Goal: Find specific page/section

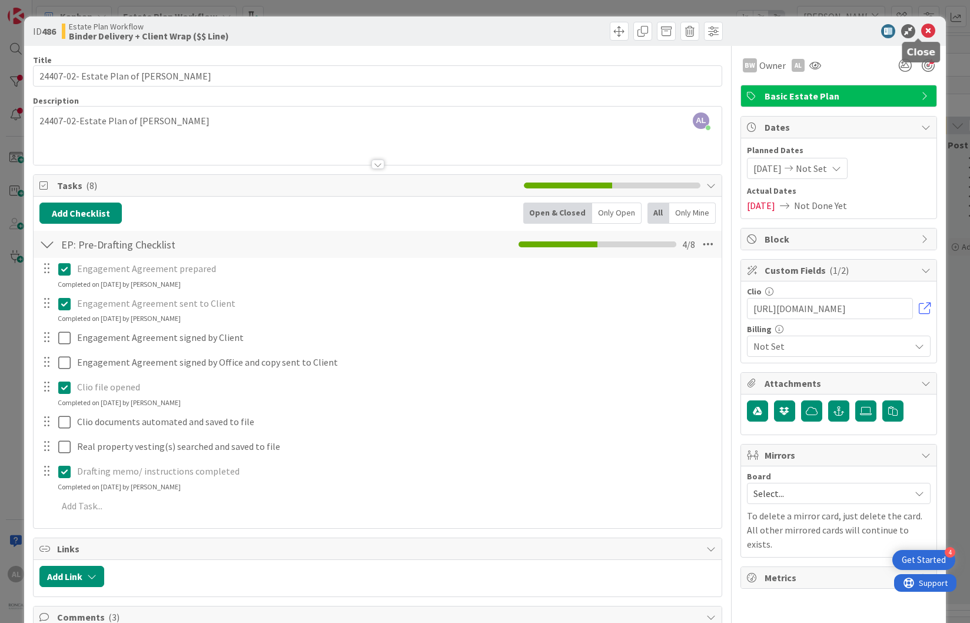
click at [921, 31] on icon at bounding box center [928, 31] width 14 height 14
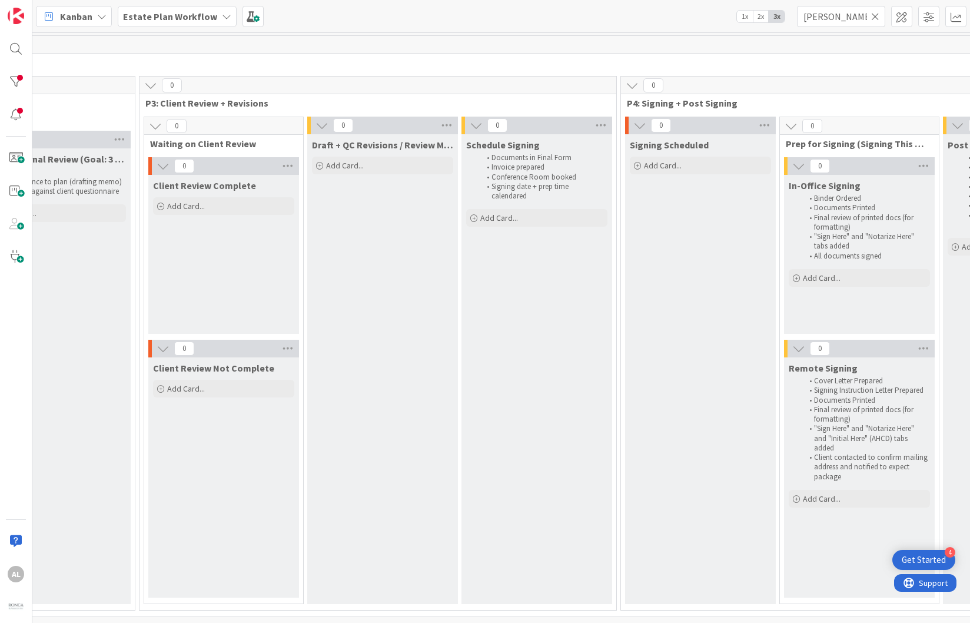
click at [878, 12] on icon at bounding box center [875, 16] width 8 height 11
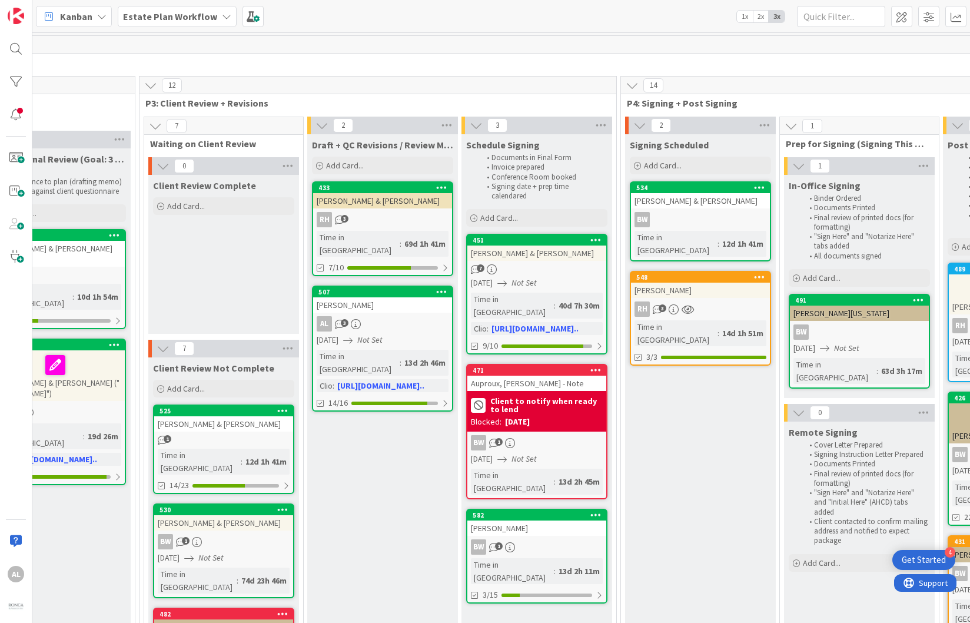
click at [222, 16] on icon at bounding box center [226, 16] width 9 height 9
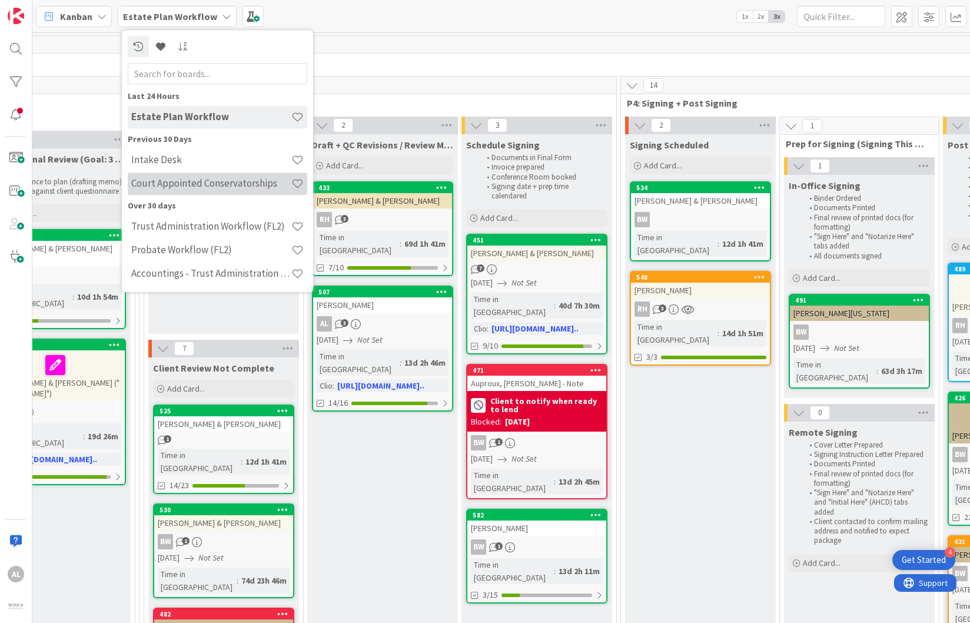
click at [214, 185] on h4 "Court Appointed Conservatorships" at bounding box center [211, 184] width 160 height 12
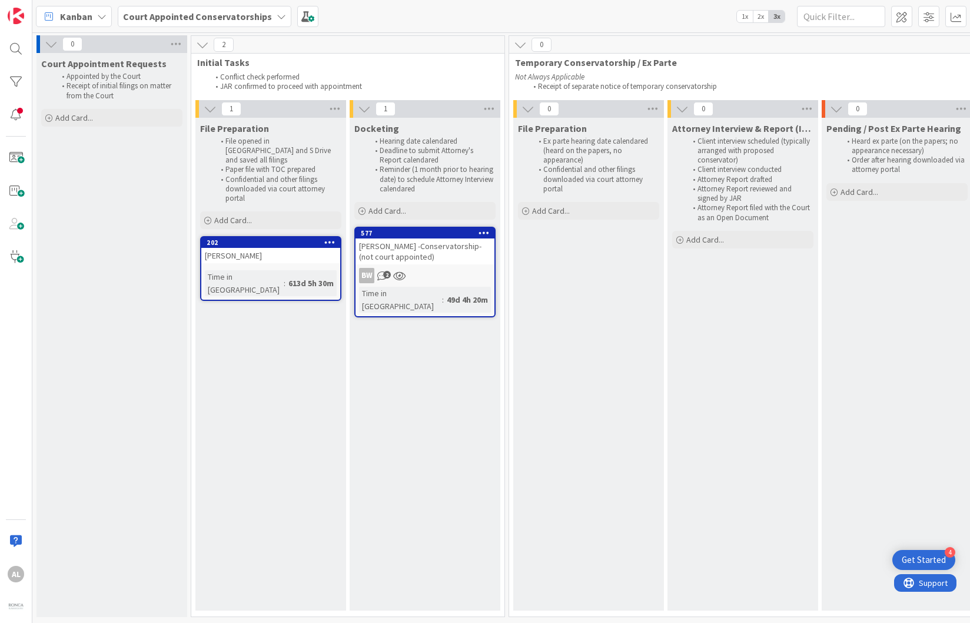
click at [454, 267] on div "577 [PERSON_NAME] -Conservatorship- (not court appointed) BW 2 Time in Column :…" at bounding box center [424, 272] width 141 height 91
